Goal: Task Accomplishment & Management: Manage account settings

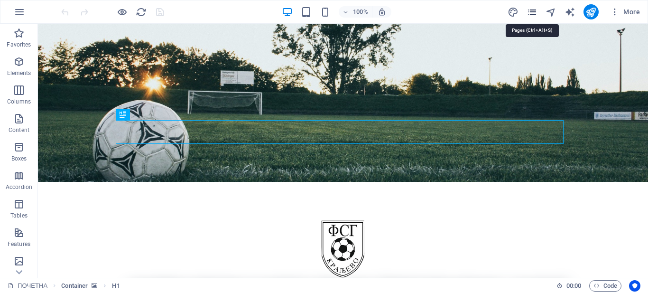
click at [530, 10] on icon "pages" at bounding box center [532, 12] width 11 height 11
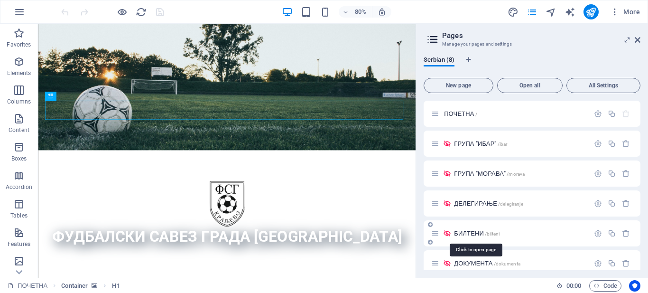
click at [468, 232] on span "БИЛТЕНИ /bilteni" at bounding box center [477, 233] width 46 height 7
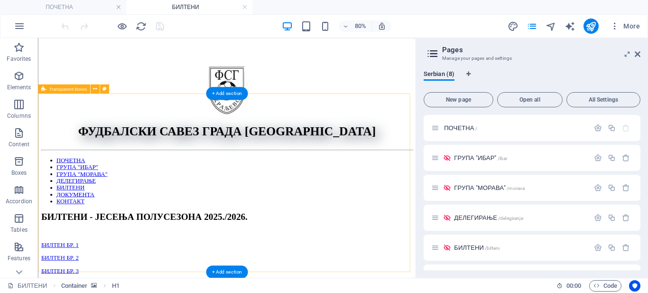
scroll to position [190, 0]
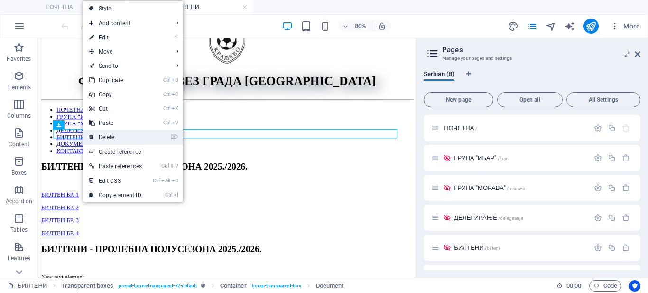
click at [94, 136] on link "⌦ Delete" at bounding box center [116, 137] width 64 height 14
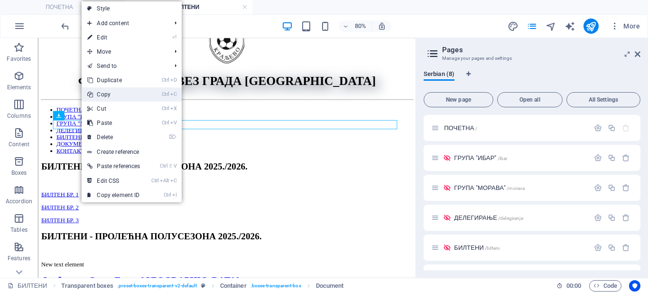
click at [102, 94] on link "Ctrl C Copy" at bounding box center [114, 94] width 64 height 14
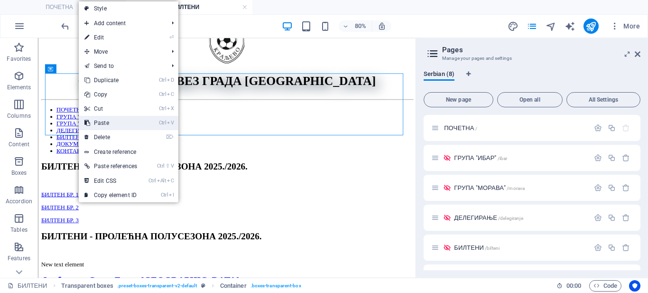
click at [92, 124] on link "Ctrl V Paste" at bounding box center [111, 123] width 64 height 14
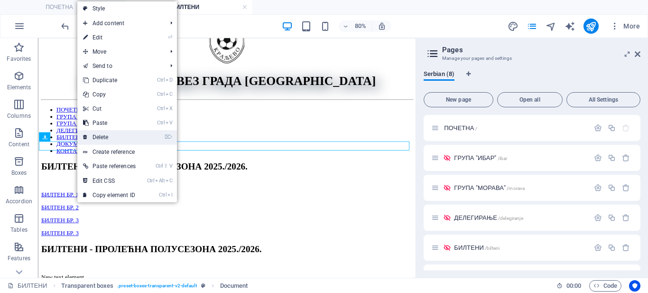
click at [89, 136] on link "⌦ Delete" at bounding box center [109, 137] width 64 height 14
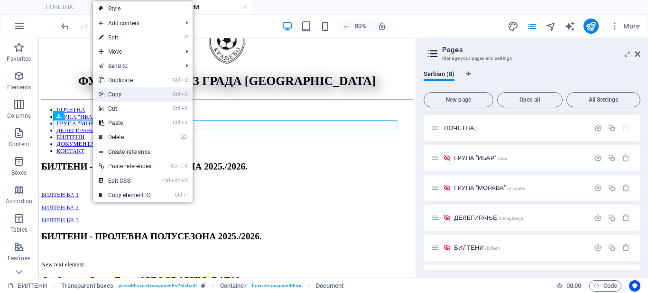
drag, startPoint x: 116, startPoint y: 96, endPoint x: 98, endPoint y: 72, distance: 29.8
click at [117, 96] on link "Ctrl C Copy" at bounding box center [125, 94] width 64 height 14
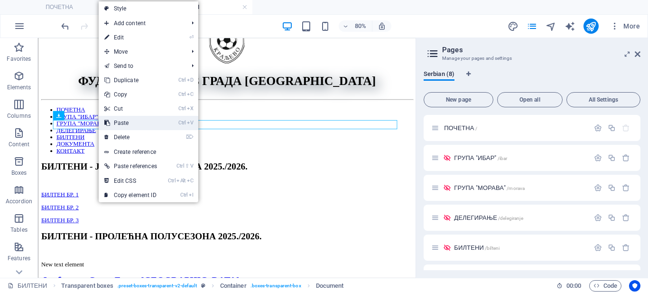
click at [115, 124] on link "Ctrl V Paste" at bounding box center [131, 123] width 64 height 14
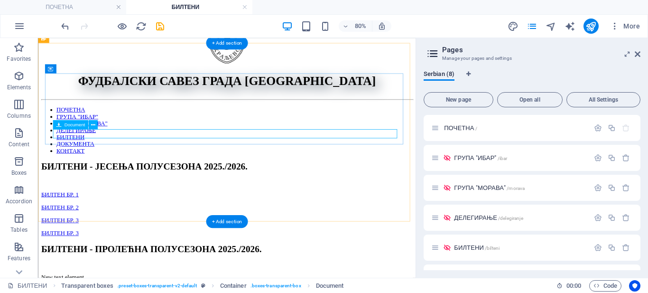
click at [101, 278] on div "БИЛТЕН БР. 3 196.5 KB" at bounding box center [274, 282] width 465 height 9
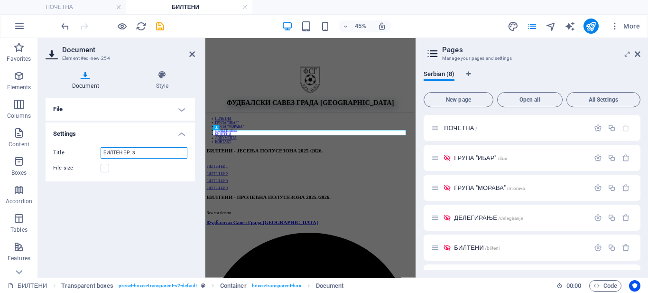
click at [141, 152] on input "БИЛТЕН БР. 3" at bounding box center [144, 152] width 87 height 11
type input "БИЛТЕН БР. 4"
click at [180, 110] on h4 "File" at bounding box center [121, 109] width 150 height 23
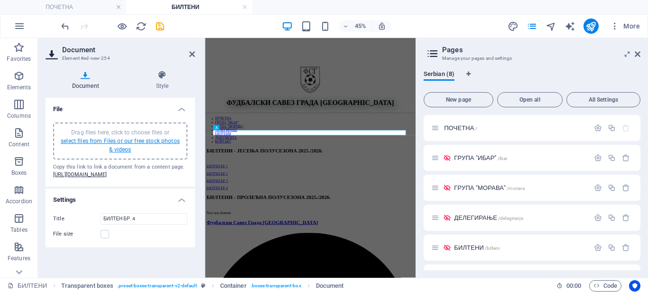
click at [94, 138] on link "select files from Files or our free stock photos & videos" at bounding box center [120, 145] width 119 height 15
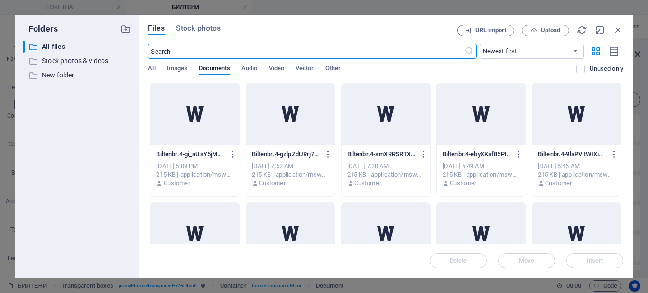
scroll to position [0, 0]
click at [538, 29] on span "Upload" at bounding box center [545, 31] width 39 height 6
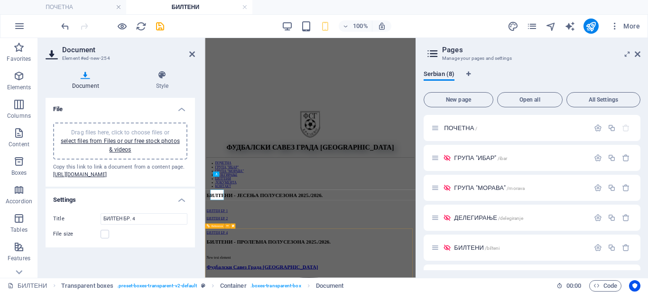
scroll to position [51, 0]
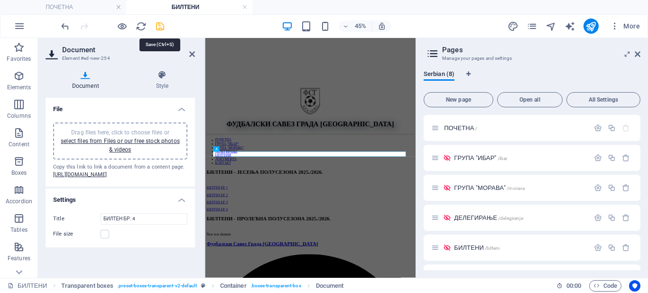
click at [159, 25] on icon "save" at bounding box center [160, 26] width 11 height 11
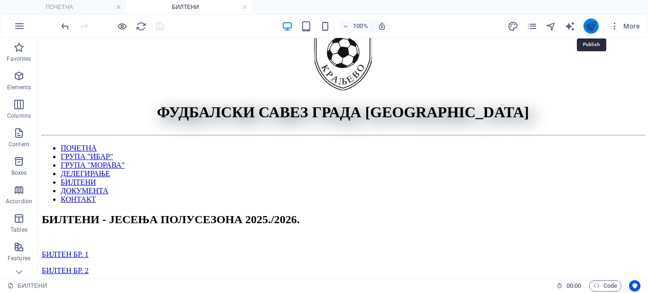
click at [591, 24] on icon "publish" at bounding box center [591, 26] width 11 height 11
